Goal: Information Seeking & Learning: Compare options

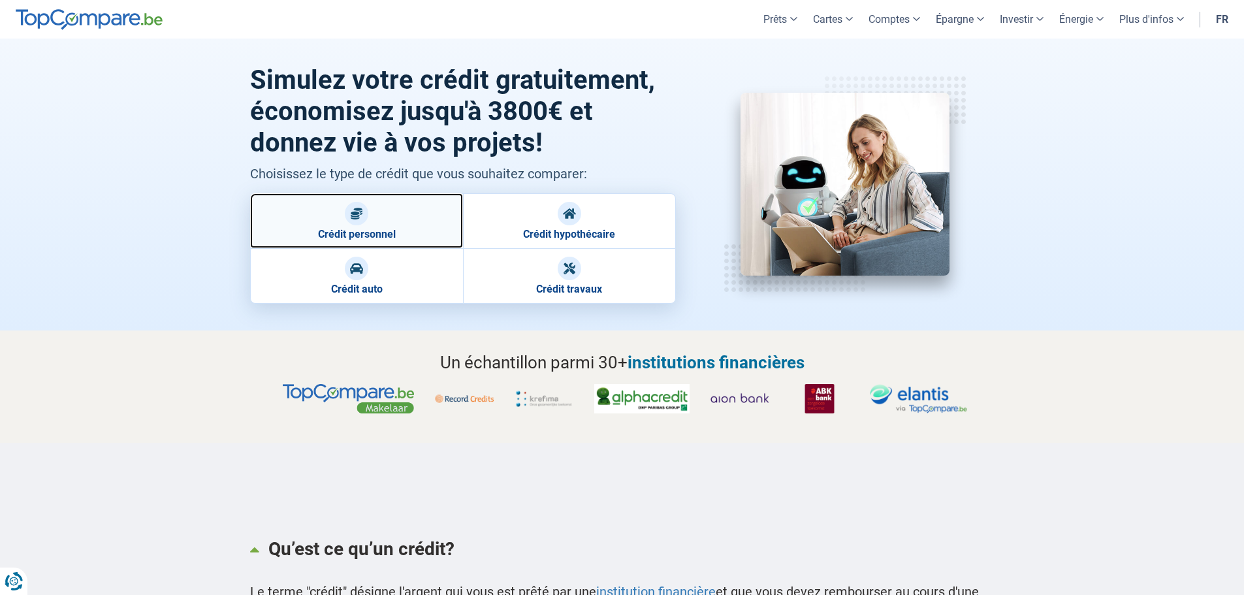
click at [360, 210] on img at bounding box center [356, 213] width 13 height 13
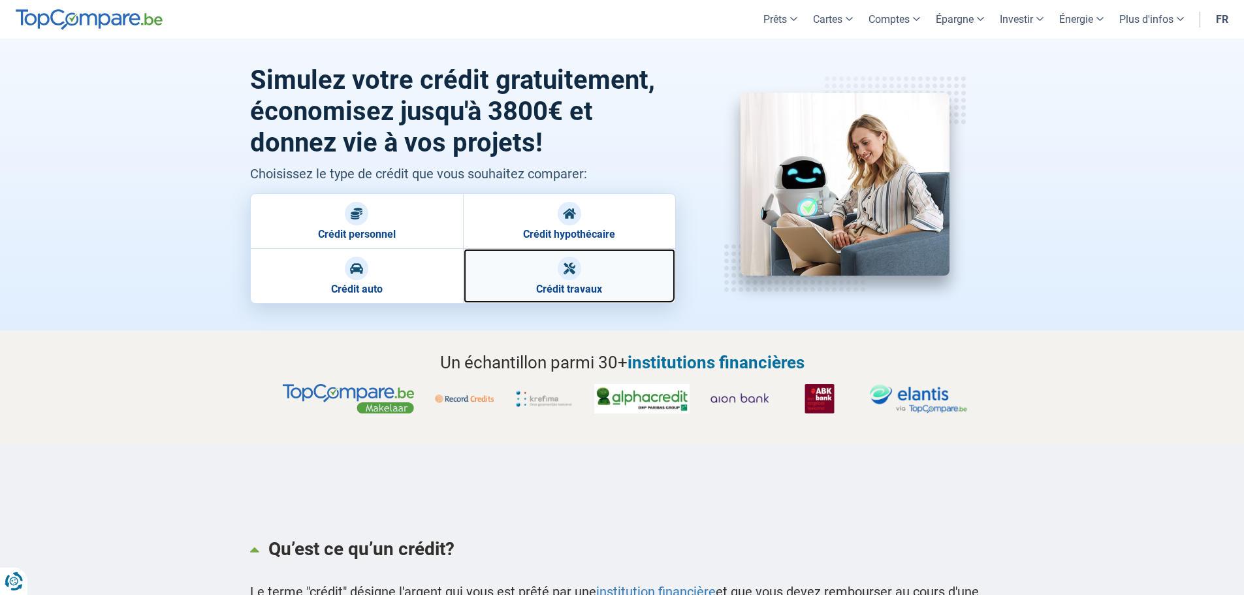
click at [584, 272] on link "Crédit travaux" at bounding box center [569, 276] width 213 height 56
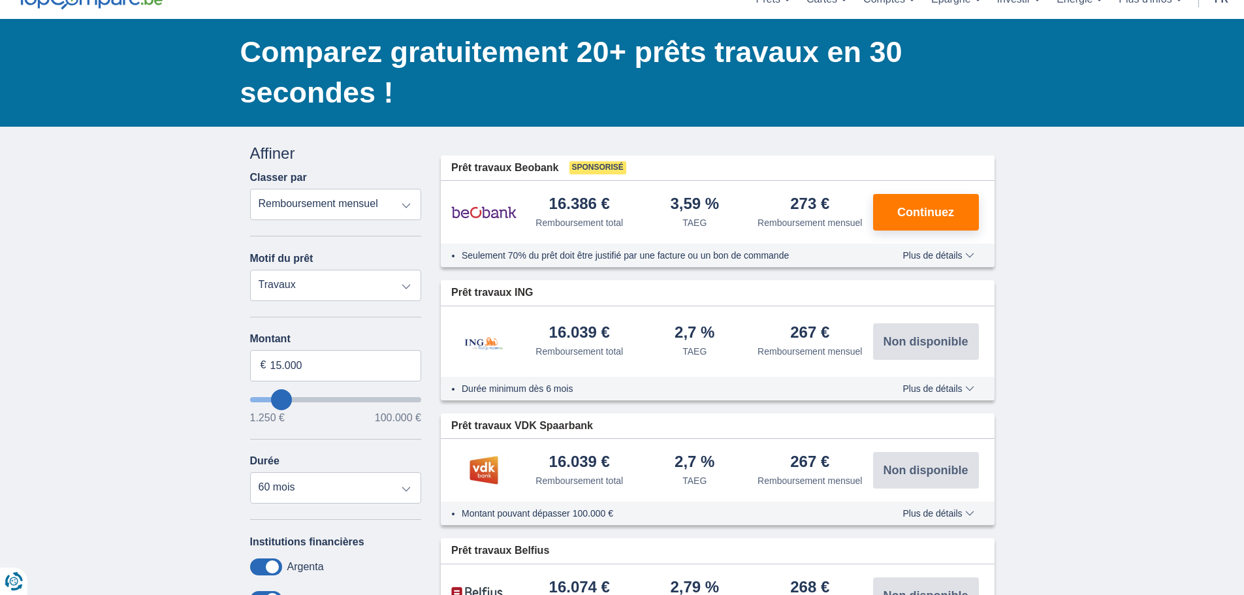
scroll to position [131, 0]
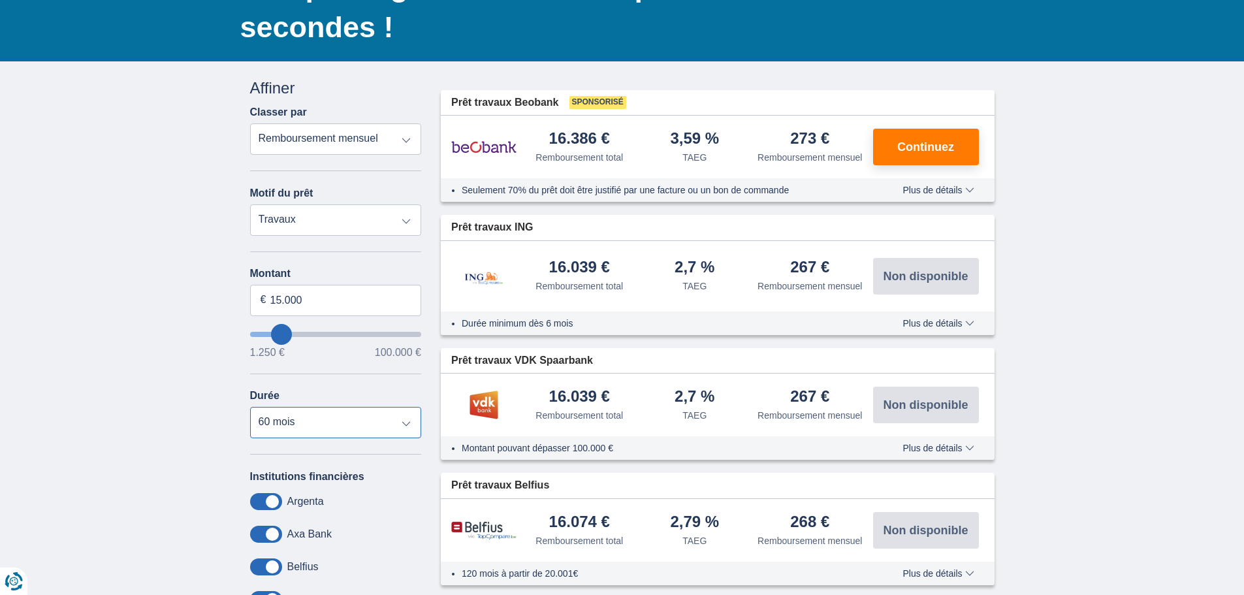
click at [406, 424] on select "12 mois 18 mois 24 mois 30 mois 36 mois 42 mois 48 mois 60 mois" at bounding box center [336, 422] width 172 height 31
select select "48"
click at [250, 407] on select "12 mois 18 mois 24 mois 30 mois 36 mois 42 mois 48 mois 60 mois" at bounding box center [336, 422] width 172 height 31
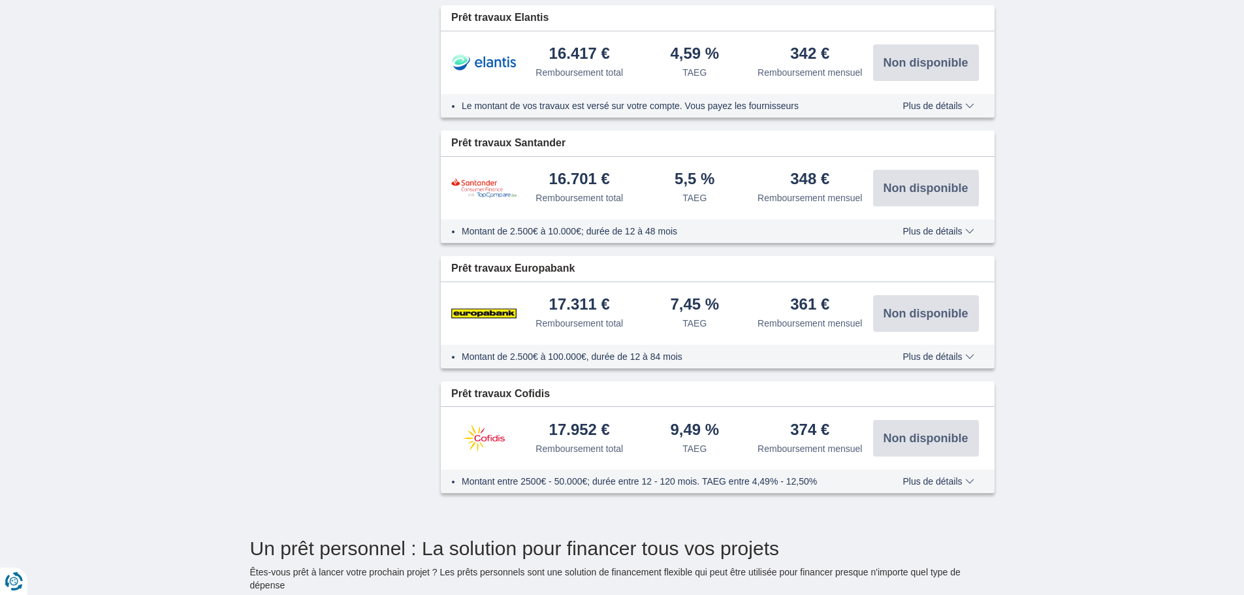
scroll to position [2025, 0]
